Goal: Transaction & Acquisition: Purchase product/service

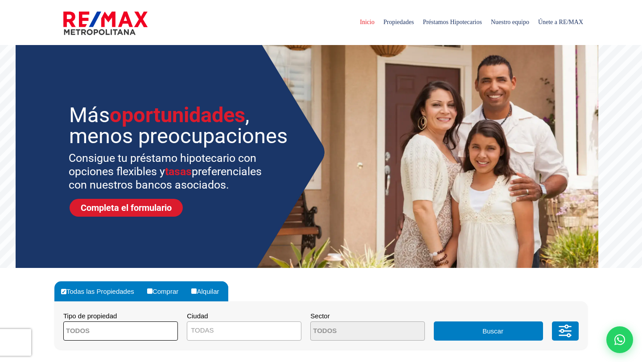
click at [162, 331] on span at bounding box center [120, 331] width 115 height 19
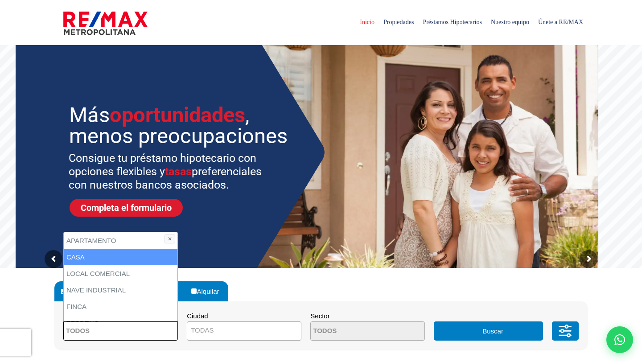
click at [154, 256] on li "CASA" at bounding box center [121, 257] width 114 height 17
select select "house"
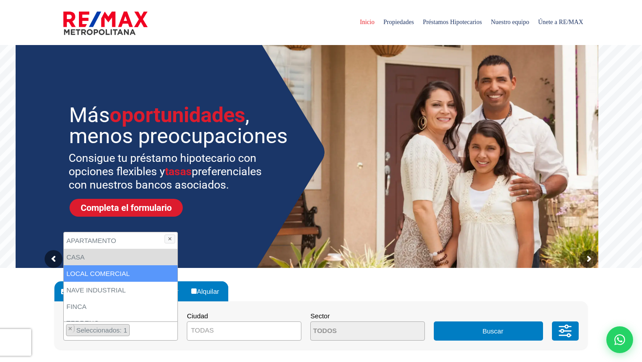
click at [244, 334] on span "TODAS" at bounding box center [244, 330] width 114 height 12
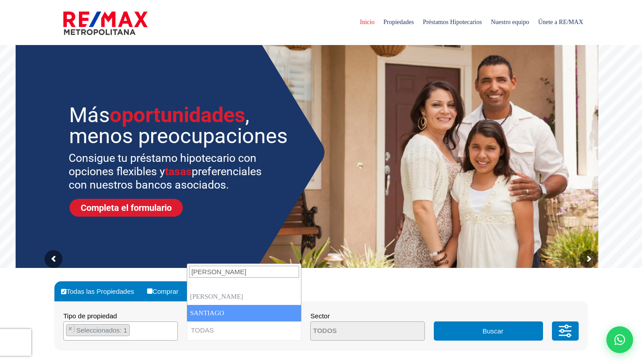
type input "[PERSON_NAME]"
select select "120"
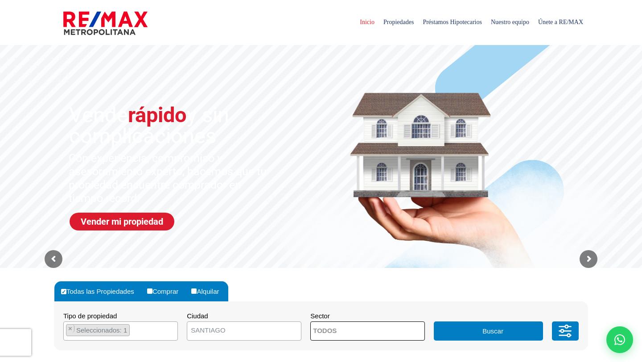
click at [392, 337] on span at bounding box center [368, 331] width 115 height 19
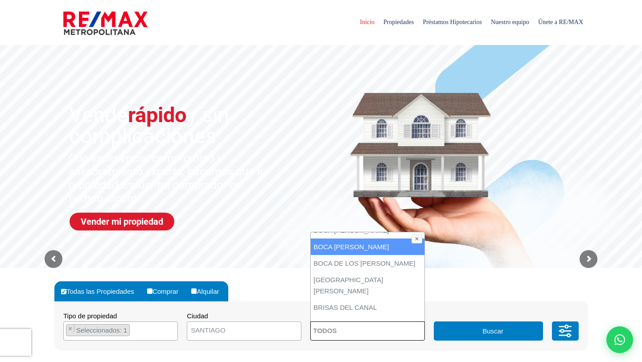
scroll to position [410, 0]
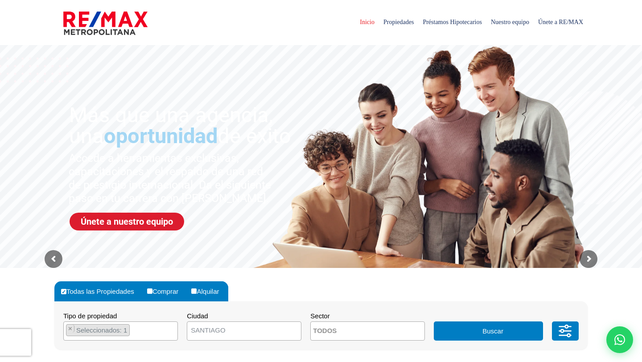
click at [493, 338] on button "Buscar" at bounding box center [488, 331] width 109 height 19
click at [492, 333] on button "Buscar" at bounding box center [488, 331] width 109 height 19
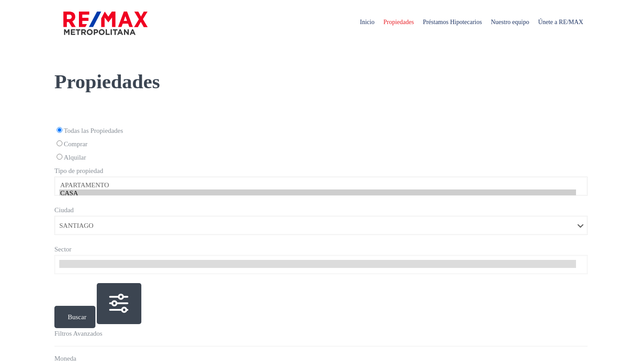
select select "120"
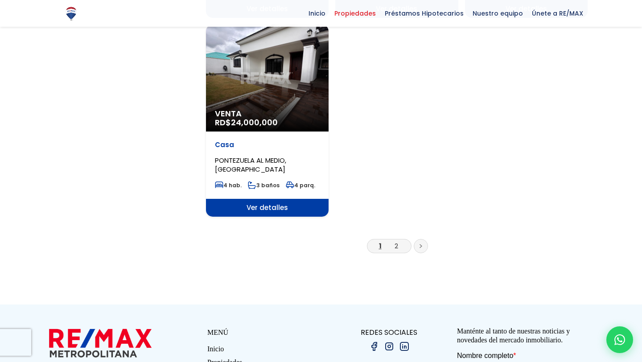
scroll to position [1146, 0]
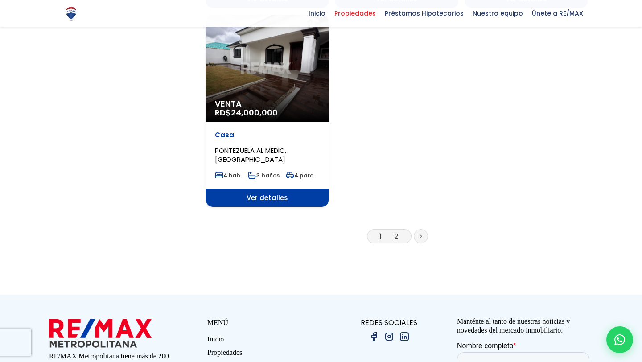
click at [397, 232] on link "2" at bounding box center [397, 236] width 4 height 9
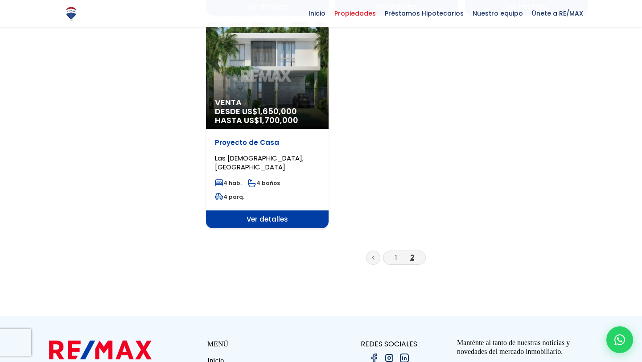
scroll to position [731, 0]
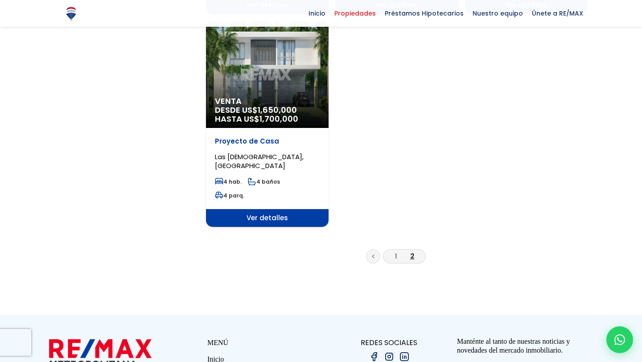
click at [296, 79] on div "Venta DESDE US$ 1,650,000 HASTA US$ 1,700,000" at bounding box center [267, 74] width 123 height 107
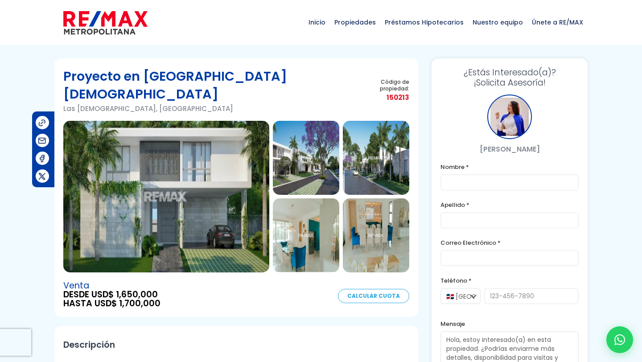
click at [307, 141] on img at bounding box center [306, 158] width 66 height 74
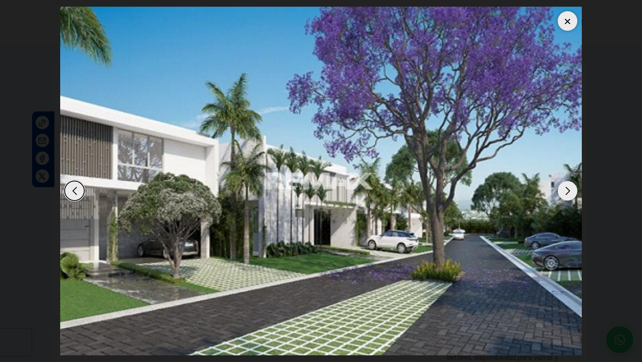
click at [572, 186] on div "Next slide" at bounding box center [568, 191] width 20 height 20
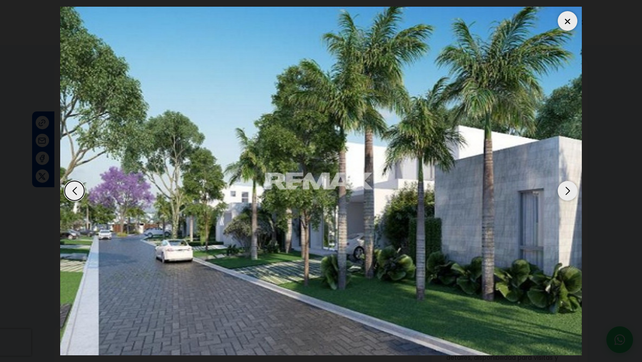
click at [572, 187] on div "Next slide" at bounding box center [568, 191] width 20 height 20
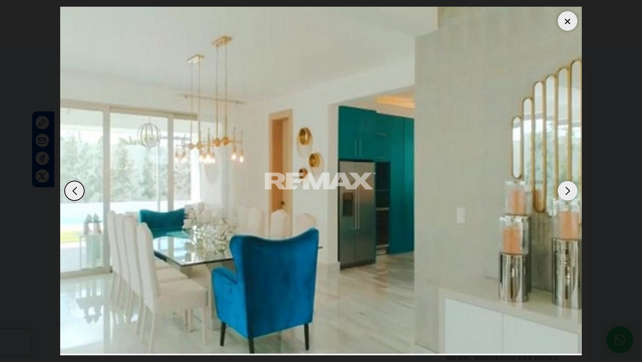
click at [571, 187] on div "Next slide" at bounding box center [568, 191] width 20 height 20
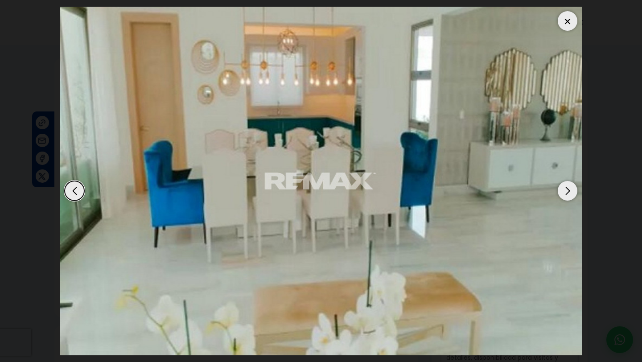
click at [571, 187] on div "Next slide" at bounding box center [568, 191] width 20 height 20
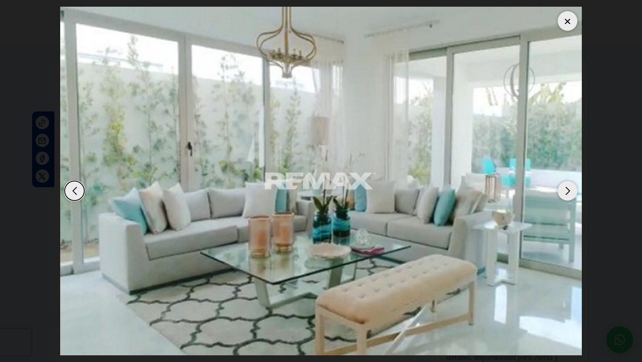
click at [571, 187] on div "Next slide" at bounding box center [568, 191] width 20 height 20
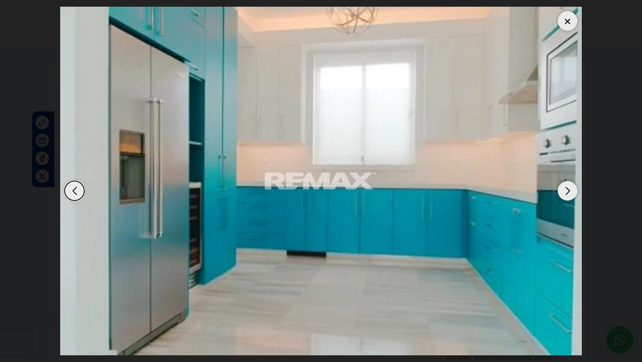
click at [570, 188] on div "Next slide" at bounding box center [568, 191] width 20 height 20
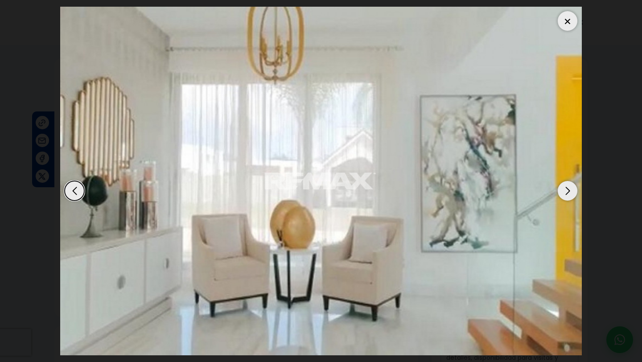
click at [570, 188] on div "Next slide" at bounding box center [568, 191] width 20 height 20
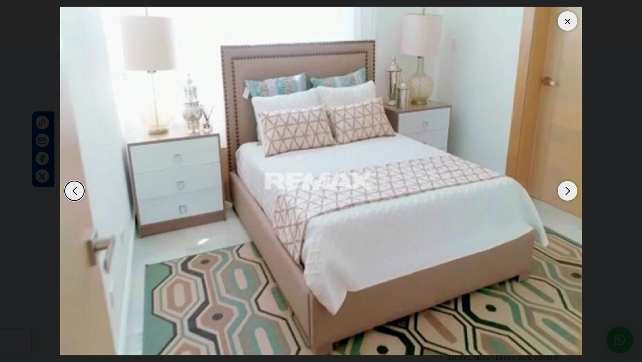
click at [570, 188] on div "Next slide" at bounding box center [568, 191] width 20 height 20
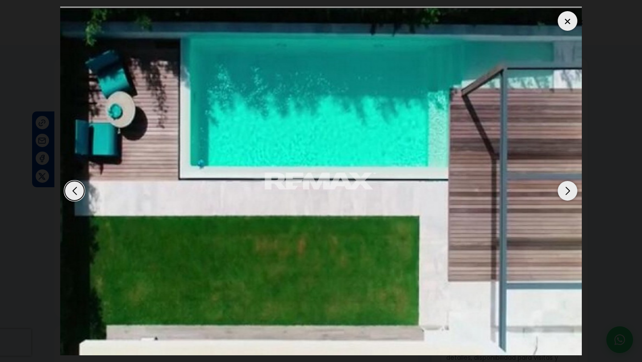
click at [570, 189] on div "Next slide" at bounding box center [568, 191] width 20 height 20
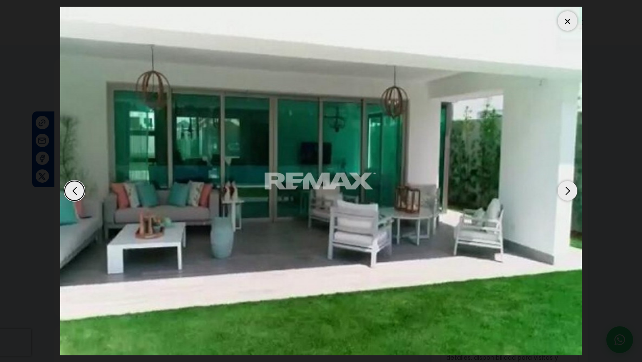
click at [570, 189] on div "Next slide" at bounding box center [568, 191] width 20 height 20
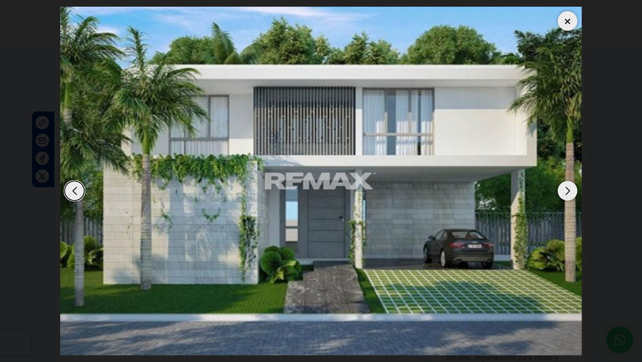
click at [570, 189] on div "Next slide" at bounding box center [568, 191] width 20 height 20
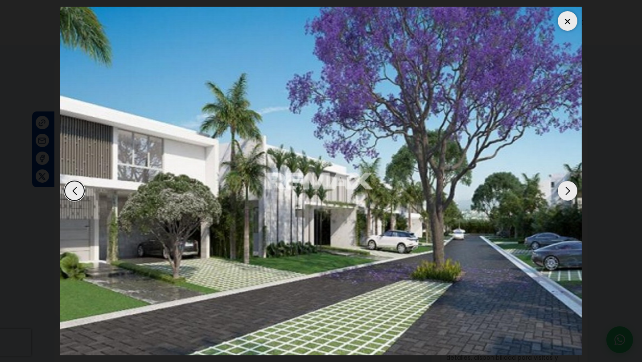
click at [570, 191] on div "Next slide" at bounding box center [568, 191] width 20 height 20
